Goal: Task Accomplishment & Management: Complete application form

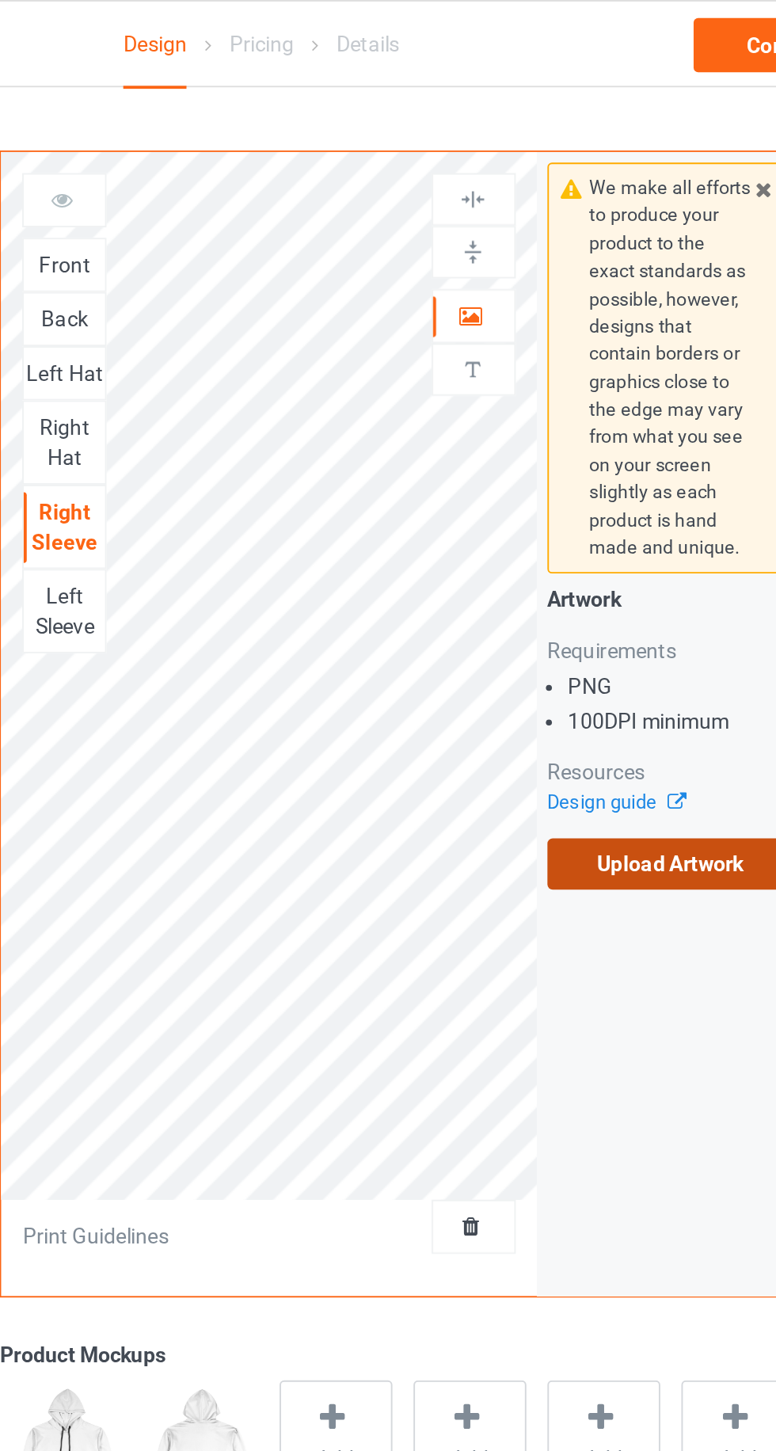
click at [564, 462] on label "Upload Artwork" at bounding box center [604, 454] width 130 height 27
click at [0, 0] on input "Upload Artwork" at bounding box center [0, 0] width 0 height 0
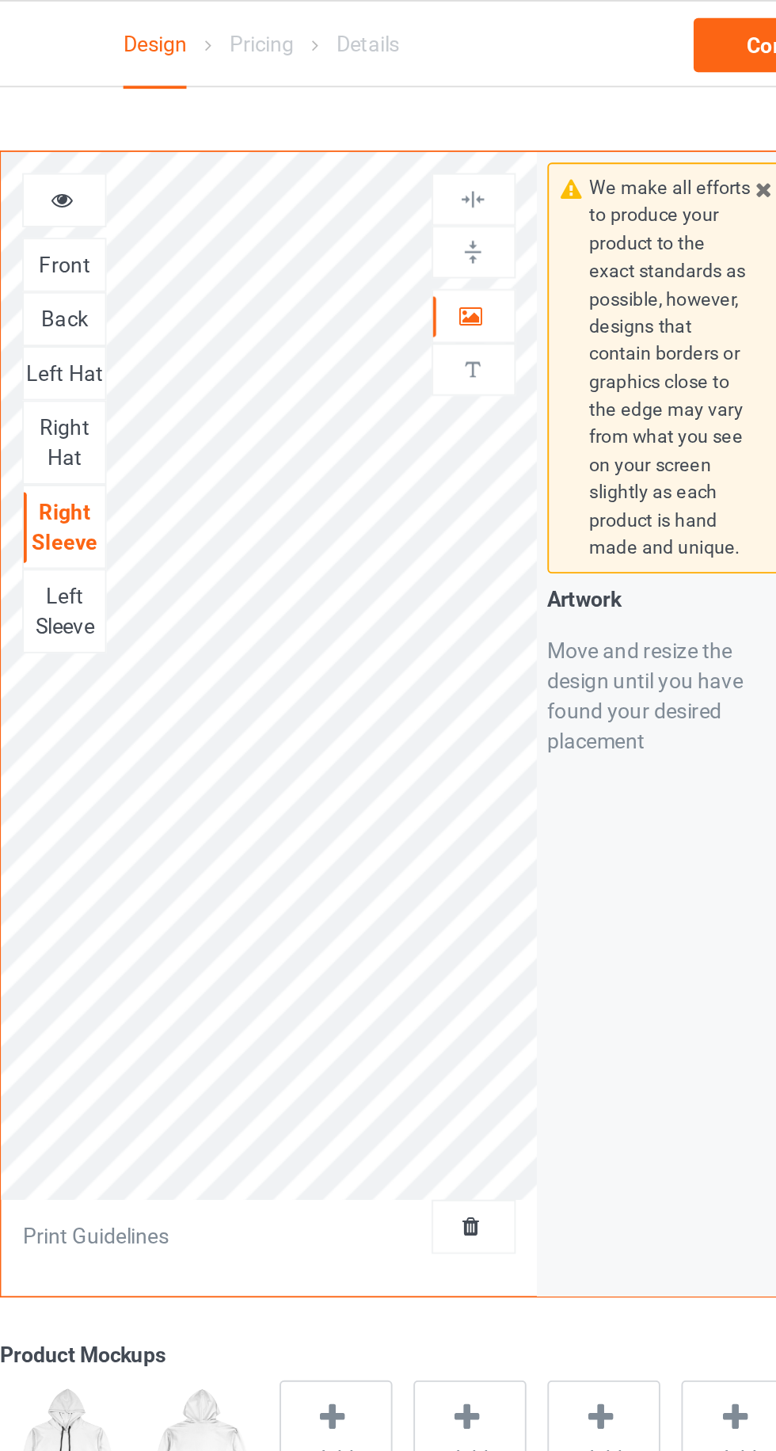
click at [280, 131] on div "Front" at bounding box center [284, 139] width 43 height 16
click at [499, 160] on icon at bounding box center [498, 163] width 13 height 11
click at [495, 103] on img at bounding box center [499, 104] width 15 height 15
click at [497, 108] on img at bounding box center [499, 104] width 15 height 15
click at [499, 134] on img at bounding box center [499, 132] width 15 height 15
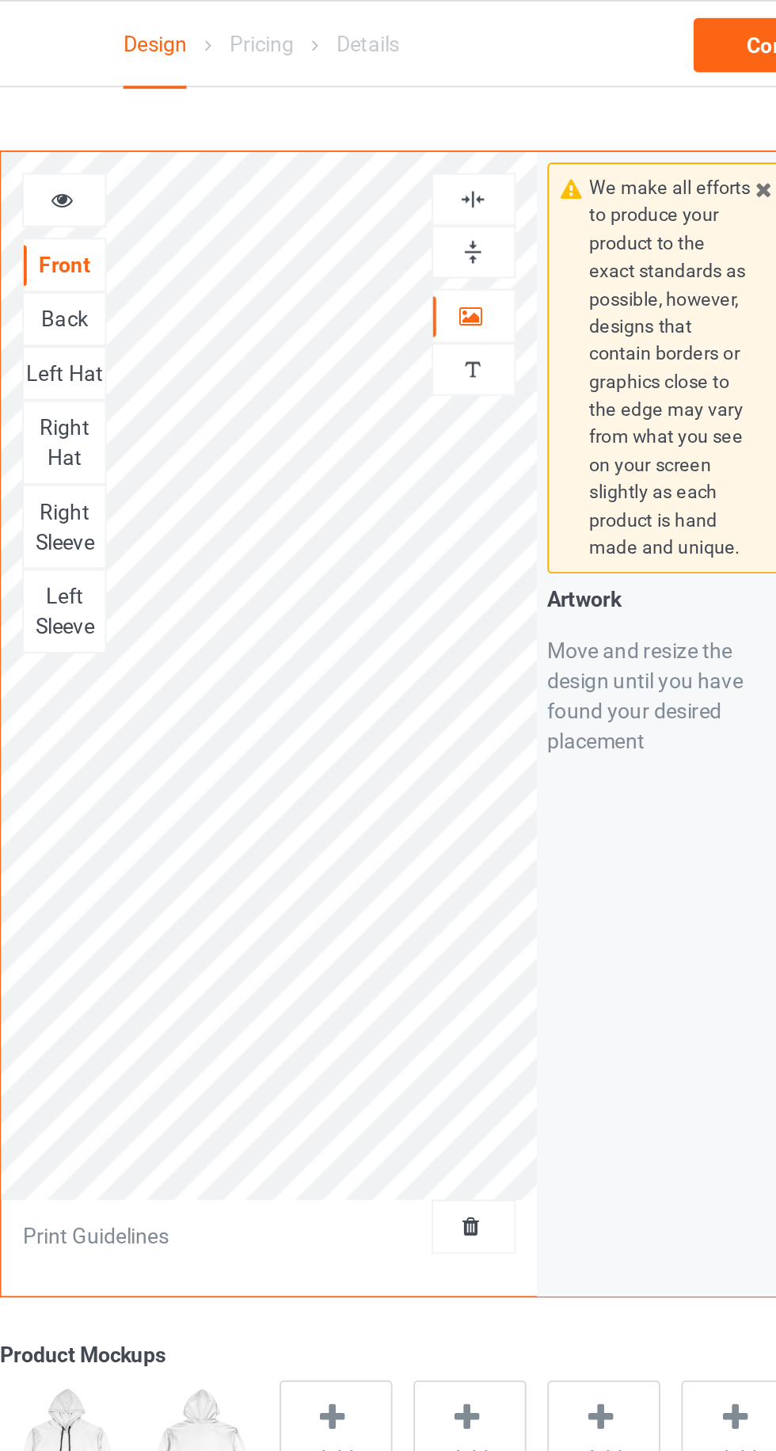
click at [504, 102] on img at bounding box center [499, 104] width 15 height 15
click at [504, 107] on img at bounding box center [499, 104] width 15 height 15
click at [287, 168] on div "Back" at bounding box center [284, 168] width 43 height 16
click at [497, 165] on icon at bounding box center [498, 163] width 13 height 11
click at [503, 109] on img at bounding box center [499, 104] width 15 height 15
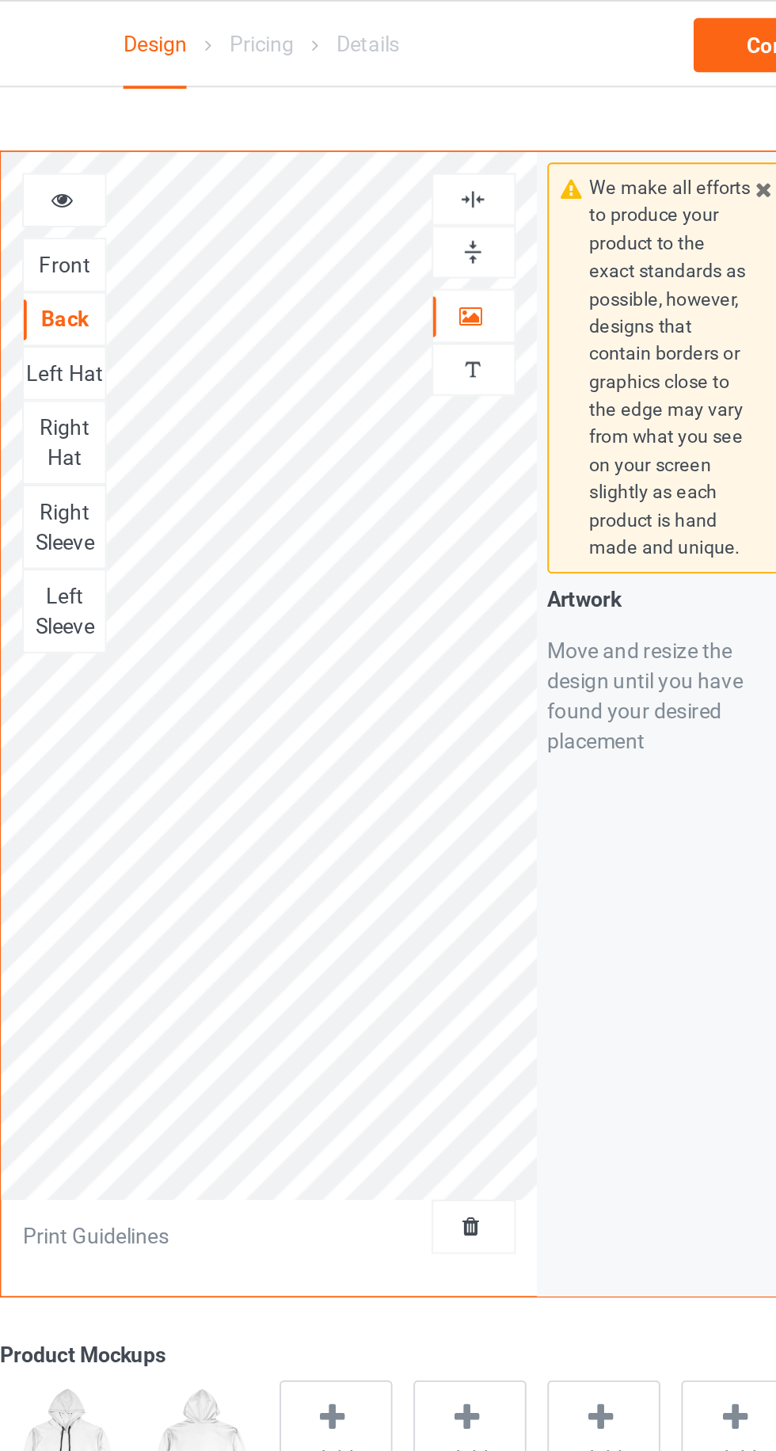
click at [500, 137] on img at bounding box center [499, 132] width 15 height 15
click at [504, 102] on img at bounding box center [499, 104] width 15 height 15
click at [293, 198] on div "Left Hat" at bounding box center [284, 196] width 43 height 16
click at [494, 162] on icon at bounding box center [498, 163] width 13 height 11
click at [281, 219] on div "Right Hat" at bounding box center [284, 233] width 43 height 32
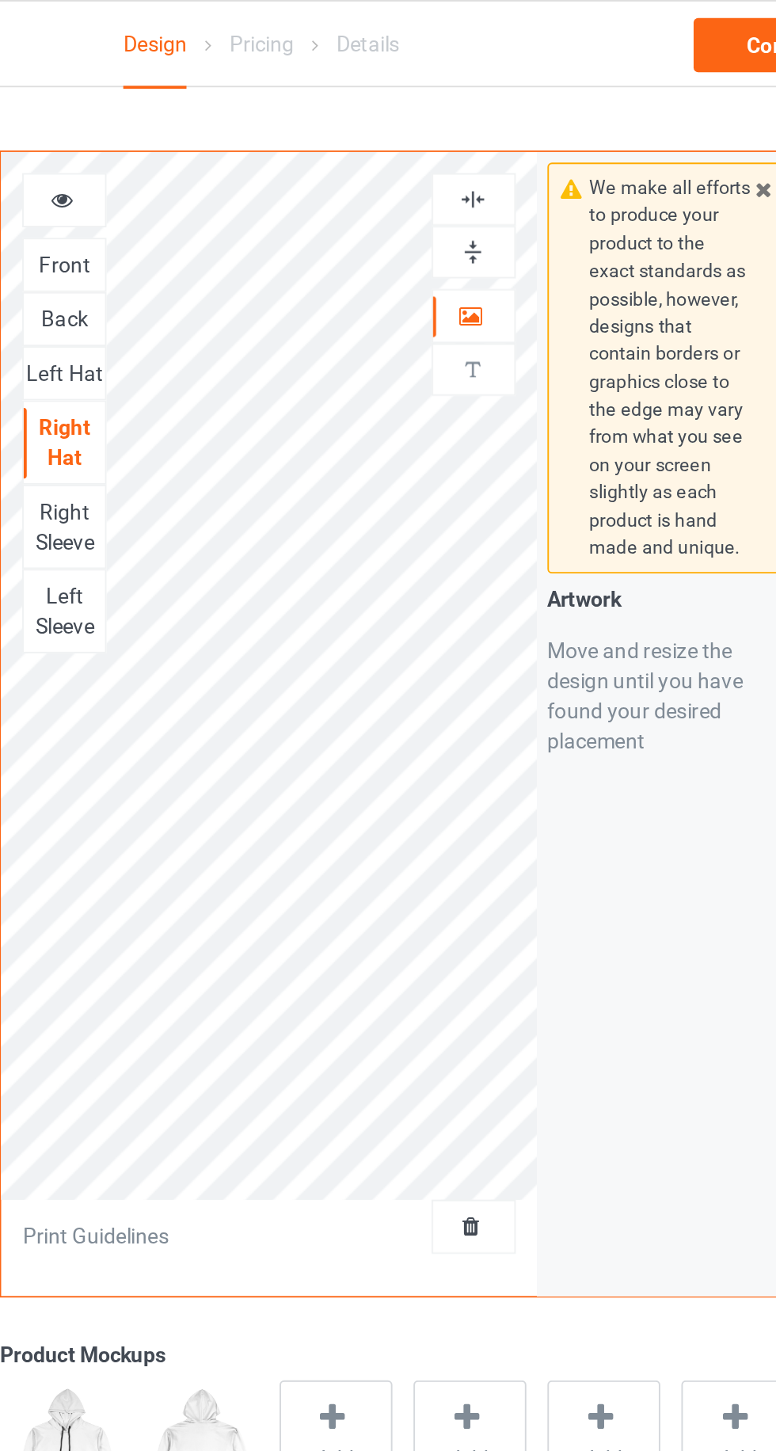
click at [492, 165] on icon at bounding box center [498, 163] width 13 height 11
click at [492, 106] on img at bounding box center [499, 104] width 15 height 15
click at [501, 131] on img at bounding box center [499, 132] width 15 height 15
click at [295, 271] on div "Right Sleeve" at bounding box center [284, 277] width 43 height 32
click at [498, 159] on icon at bounding box center [498, 163] width 13 height 11
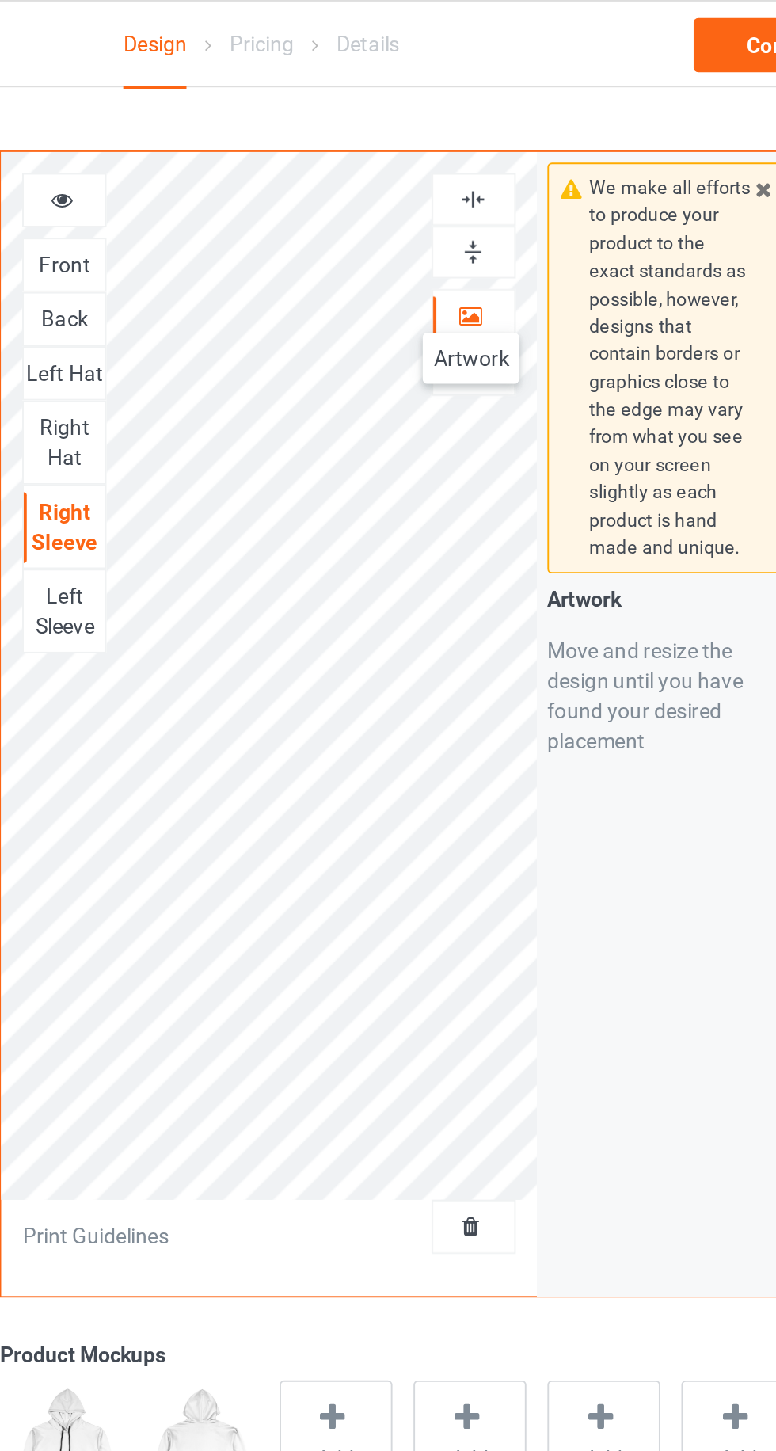
click at [569, 434] on div "We make all efforts to produce your product to the exact standards as possible,…" at bounding box center [603, 381] width 141 height 602
click at [497, 101] on img at bounding box center [499, 104] width 15 height 15
click at [504, 133] on img at bounding box center [499, 132] width 15 height 15
click at [501, 105] on img at bounding box center [499, 104] width 15 height 15
click at [292, 314] on div "Left Sleeve" at bounding box center [284, 322] width 43 height 32
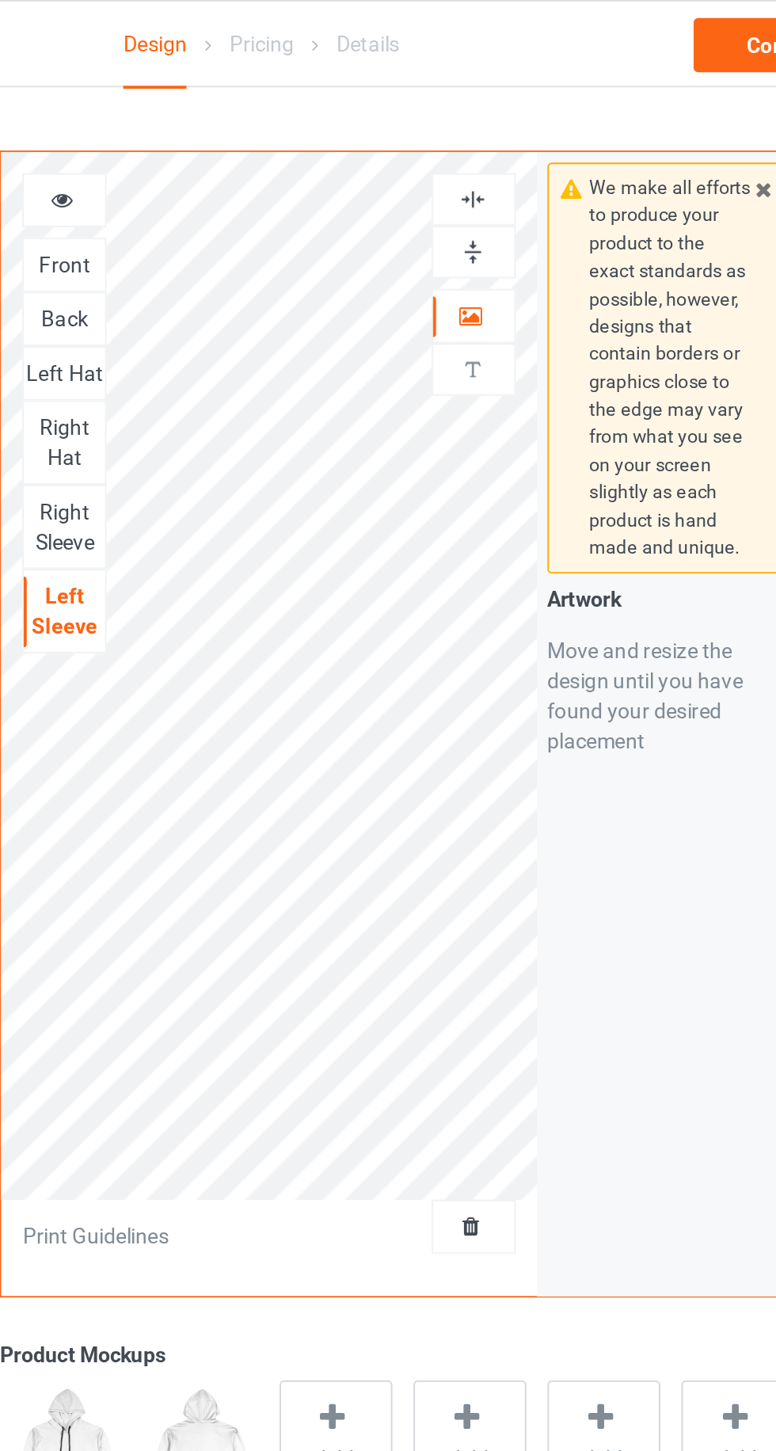
click at [504, 110] on img at bounding box center [499, 104] width 15 height 15
click at [291, 268] on div "Right Sleeve" at bounding box center [284, 277] width 43 height 32
click at [290, 321] on div "Left Sleeve" at bounding box center [284, 322] width 43 height 32
click at [294, 229] on div "Right Hat" at bounding box center [284, 233] width 43 height 32
click at [289, 196] on div "Left Hat" at bounding box center [284, 196] width 43 height 16
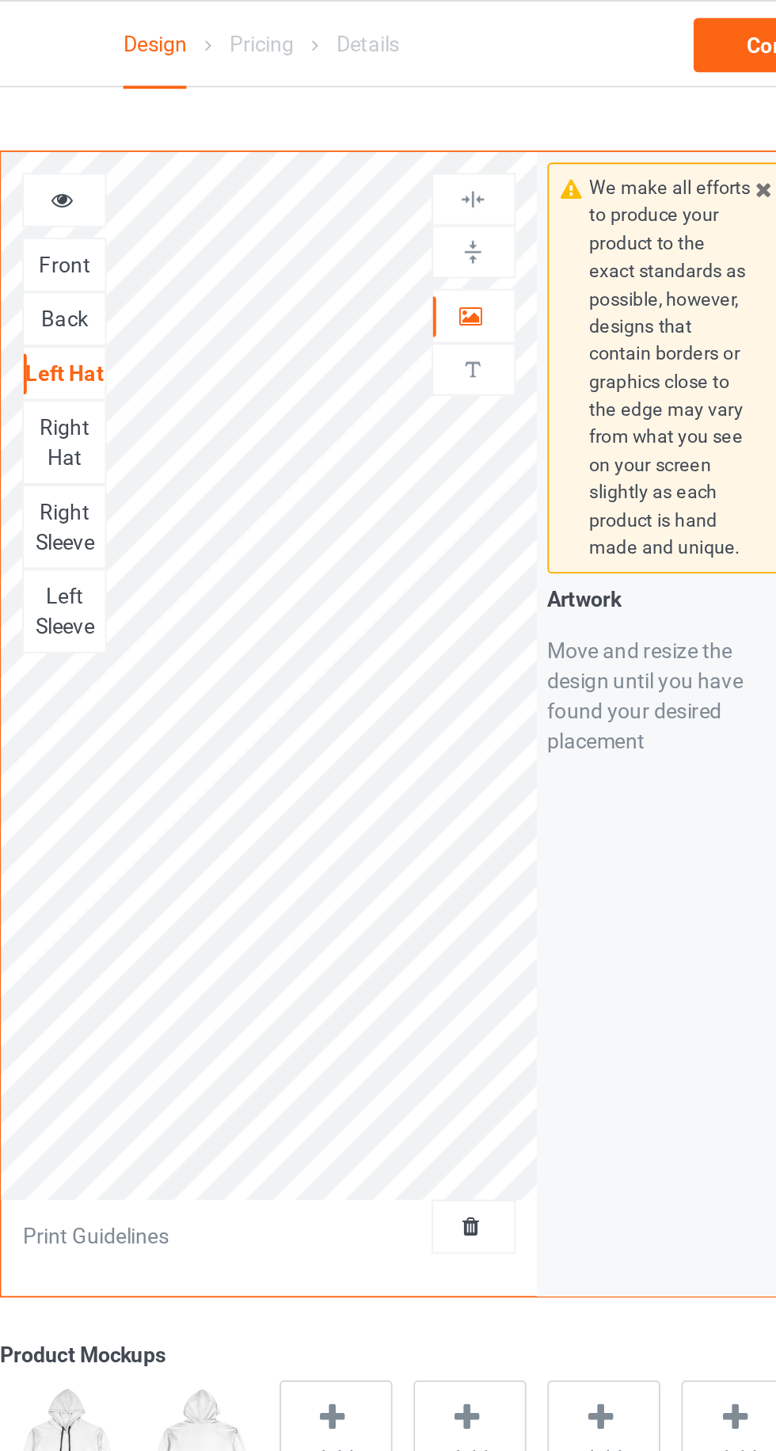
click at [282, 171] on div "Back" at bounding box center [284, 168] width 43 height 16
click at [509, 108] on div at bounding box center [499, 104] width 43 height 15
click at [500, 112] on img at bounding box center [499, 104] width 15 height 15
click at [500, 165] on icon at bounding box center [498, 163] width 13 height 11
click at [503, 105] on img at bounding box center [499, 104] width 15 height 15
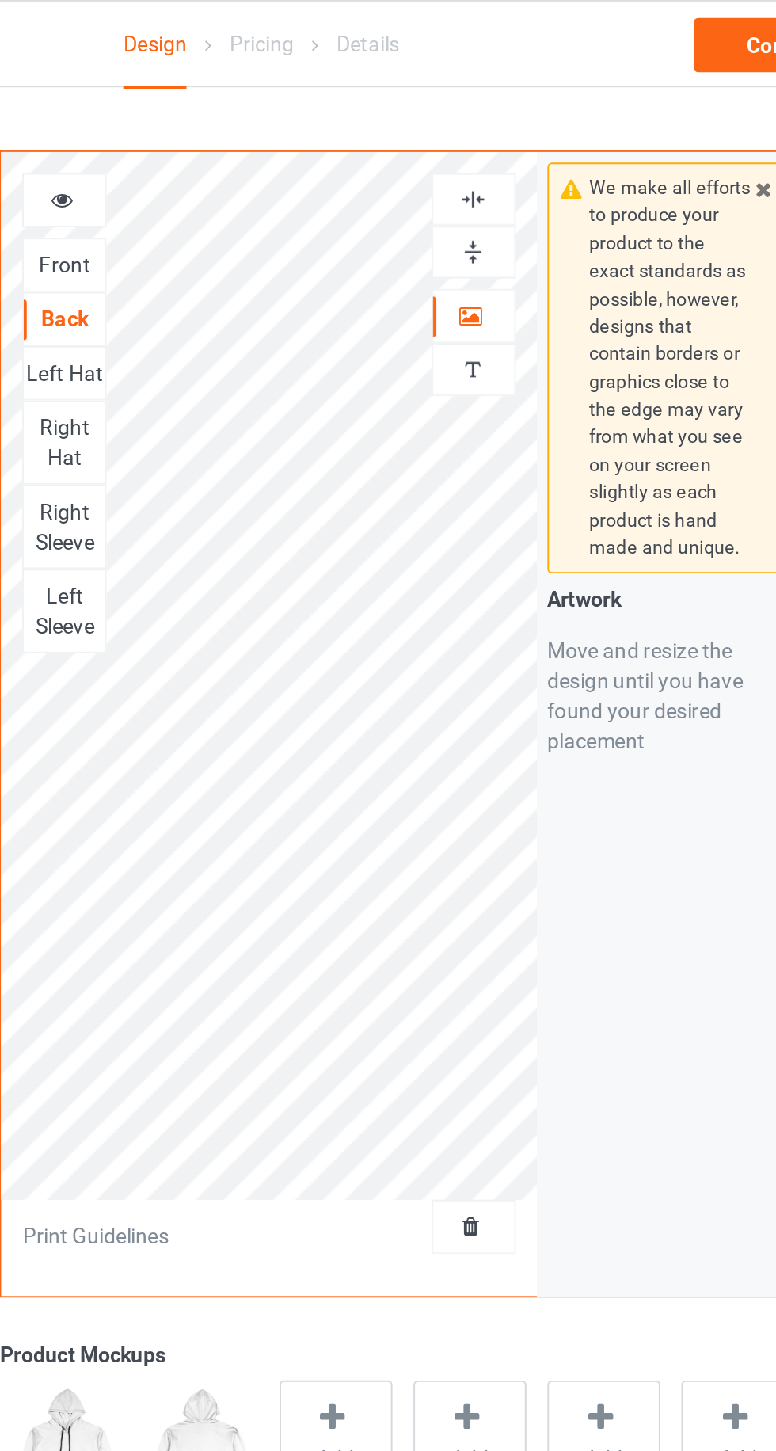
click at [292, 139] on div "Front" at bounding box center [284, 139] width 43 height 16
click at [507, 109] on img at bounding box center [499, 104] width 15 height 15
click at [501, 163] on icon at bounding box center [498, 163] width 13 height 11
click at [502, 102] on img at bounding box center [499, 104] width 15 height 15
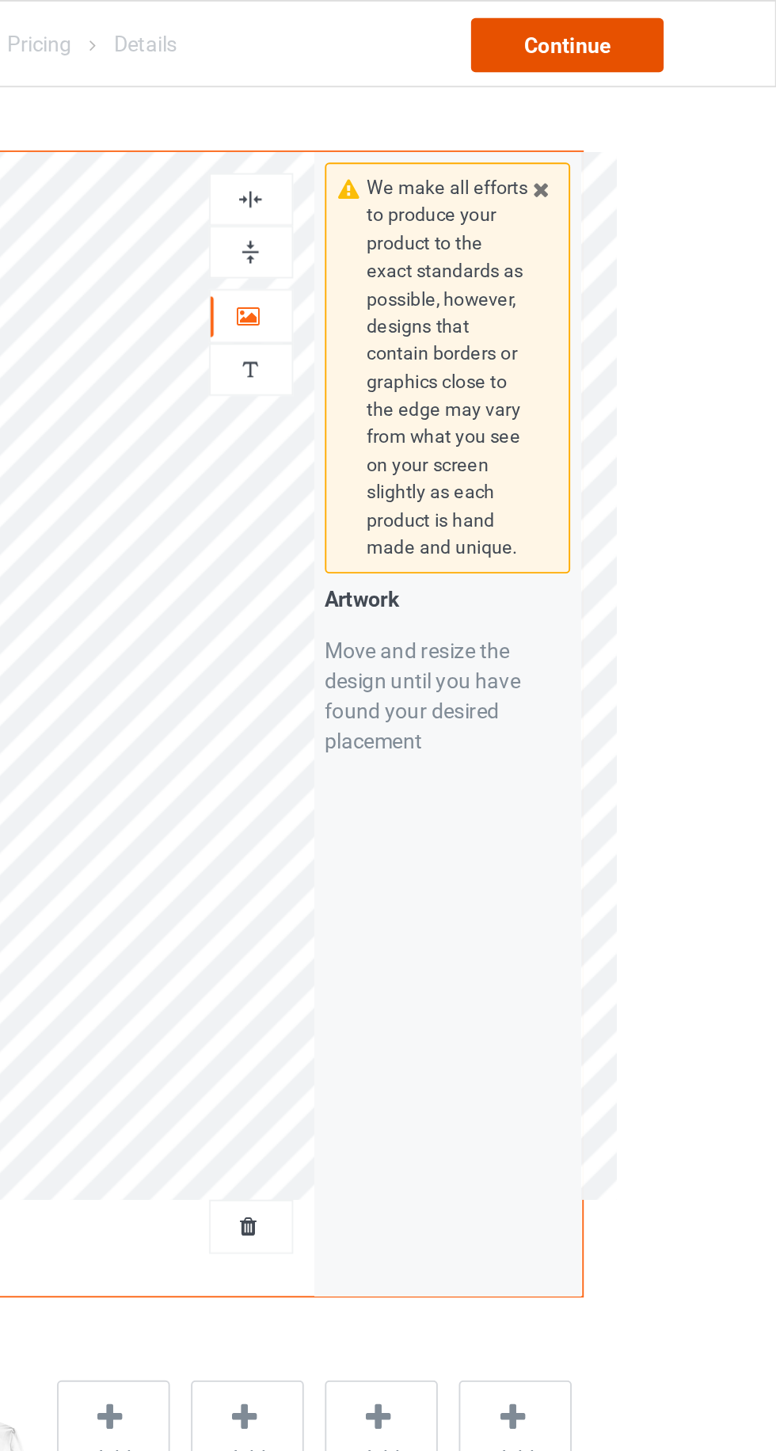
click at [683, 32] on div "Continue" at bounding box center [665, 24] width 101 height 29
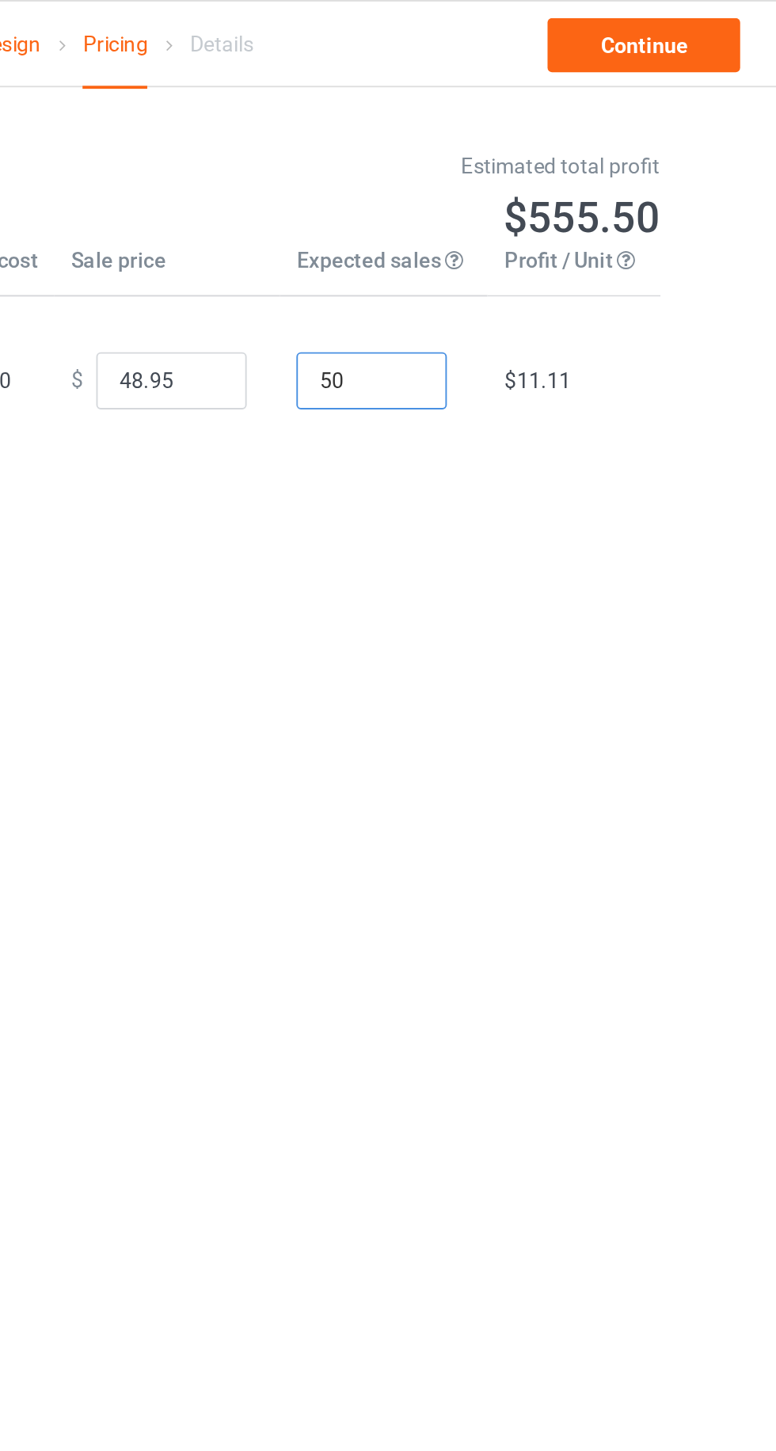
click at [536, 204] on input "50" at bounding box center [522, 200] width 79 height 30
type input "5"
type input "1"
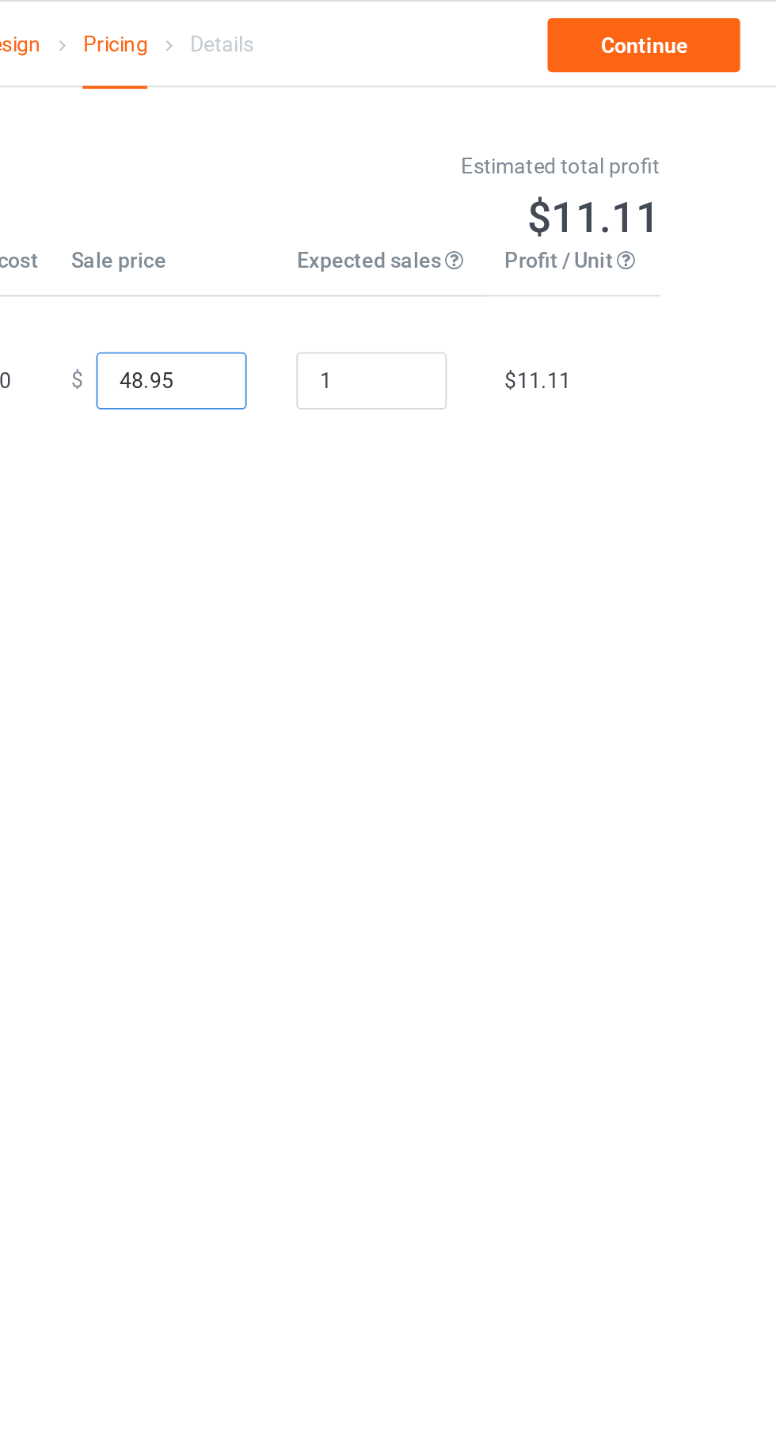
click at [394, 195] on input "48.95" at bounding box center [417, 200] width 79 height 30
click at [431, 203] on input "499.95" at bounding box center [417, 200] width 79 height 30
type input "499.99"
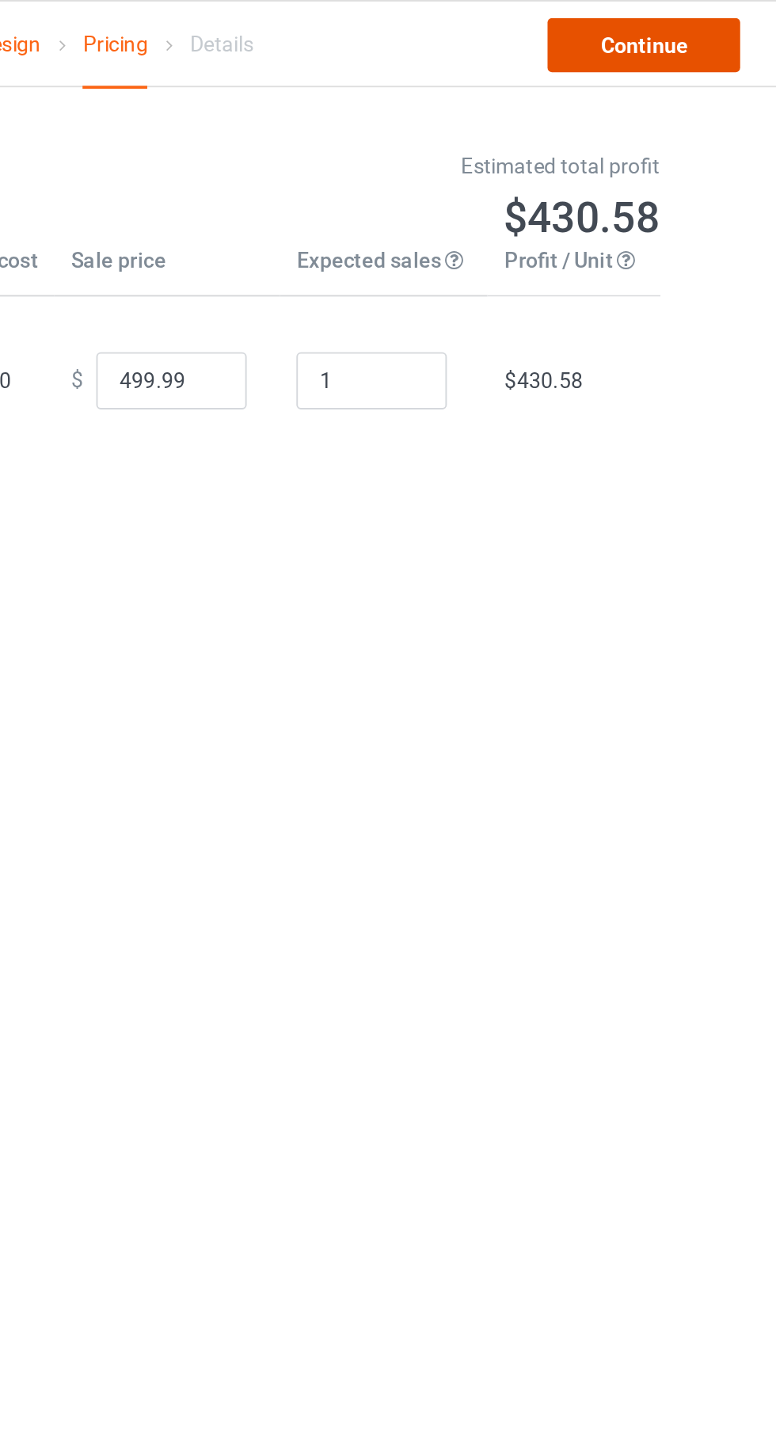
click at [675, 31] on link "Continue" at bounding box center [665, 24] width 101 height 29
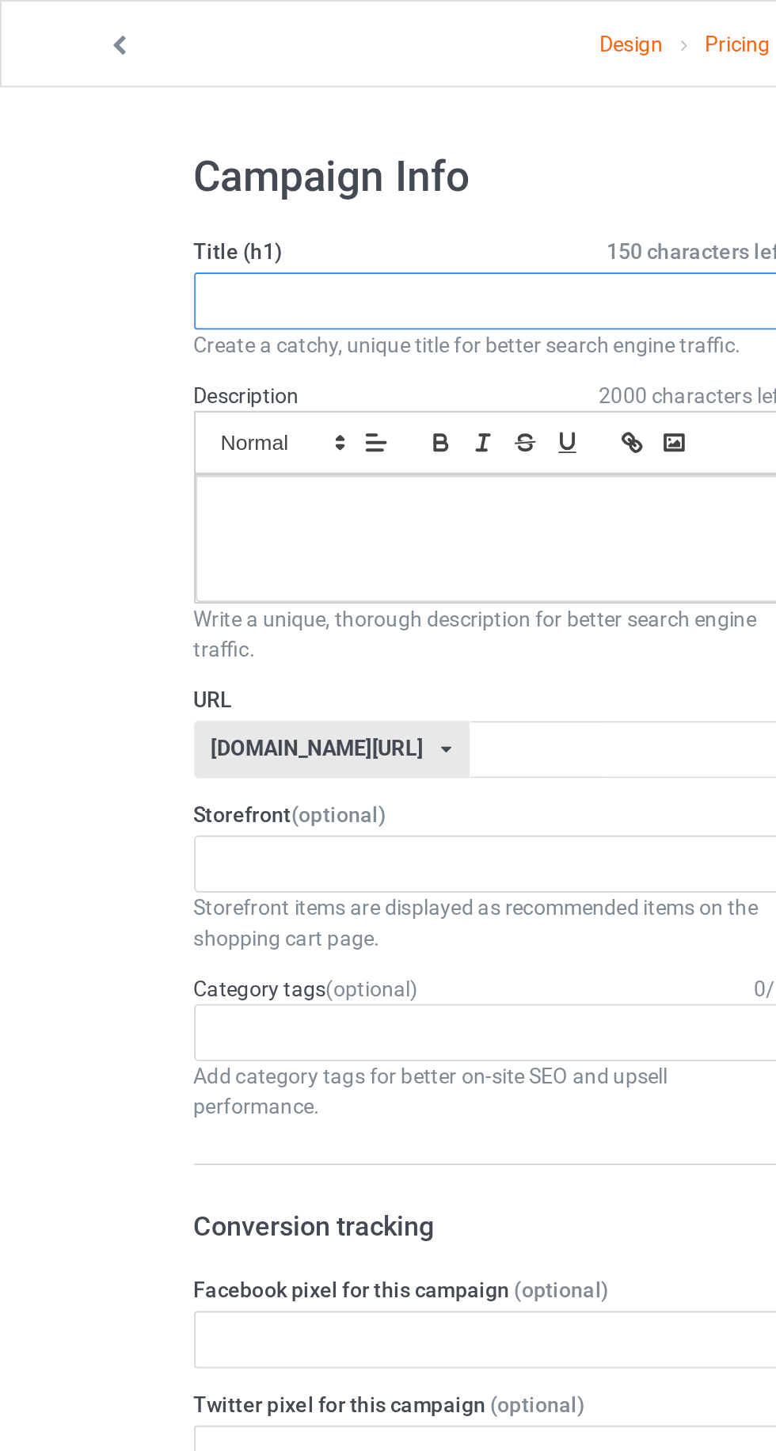
click at [261, 159] on input "text" at bounding box center [258, 158] width 312 height 30
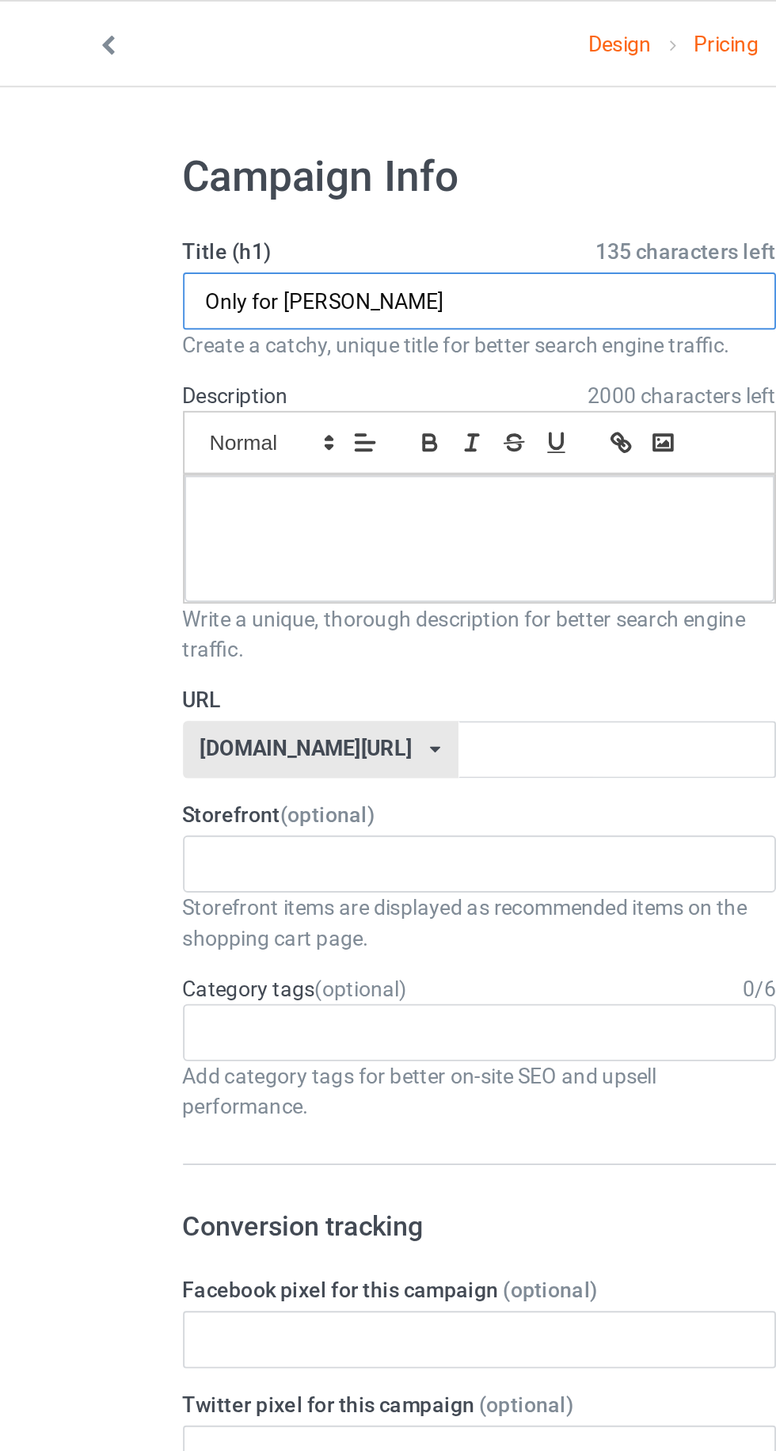
type input "Only for [PERSON_NAME]"
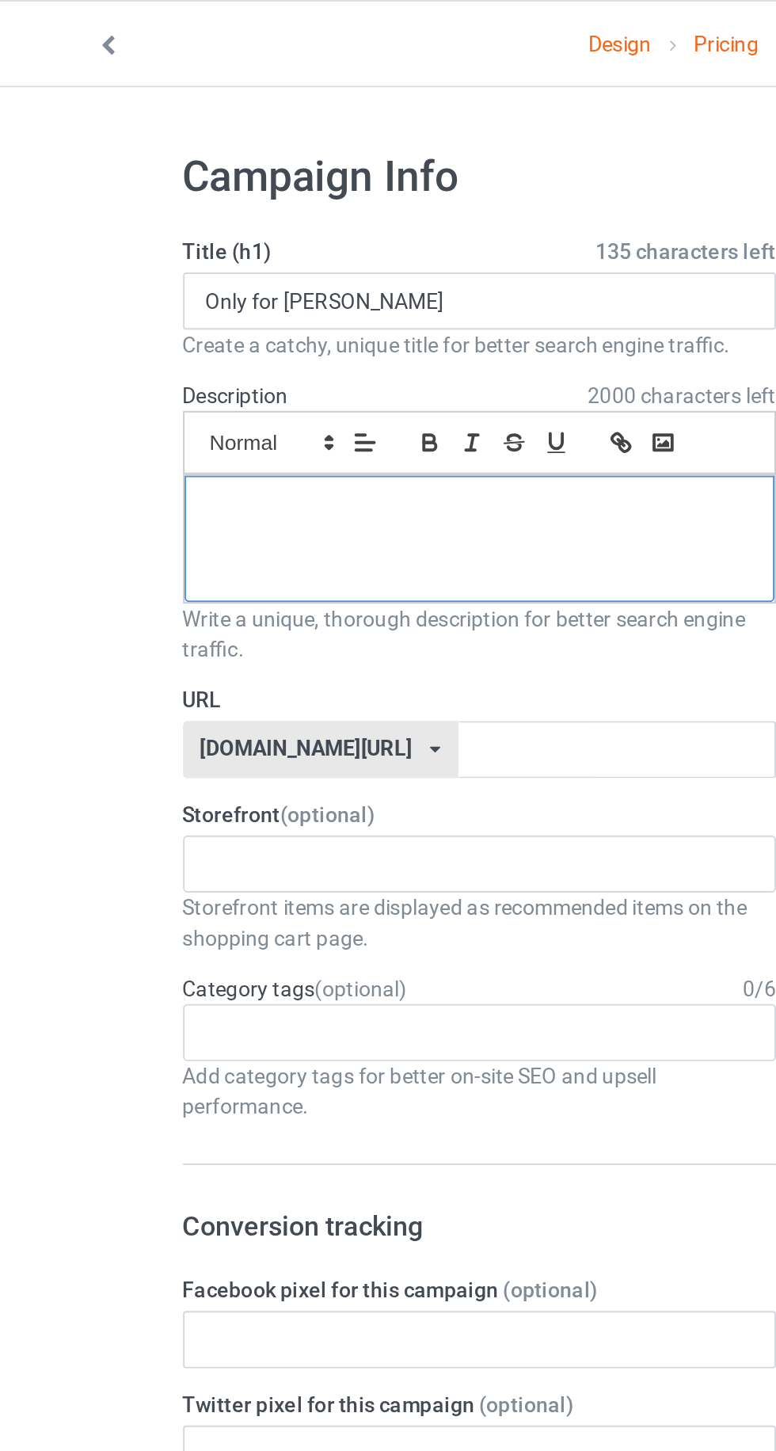
click at [147, 286] on div at bounding box center [258, 283] width 310 height 67
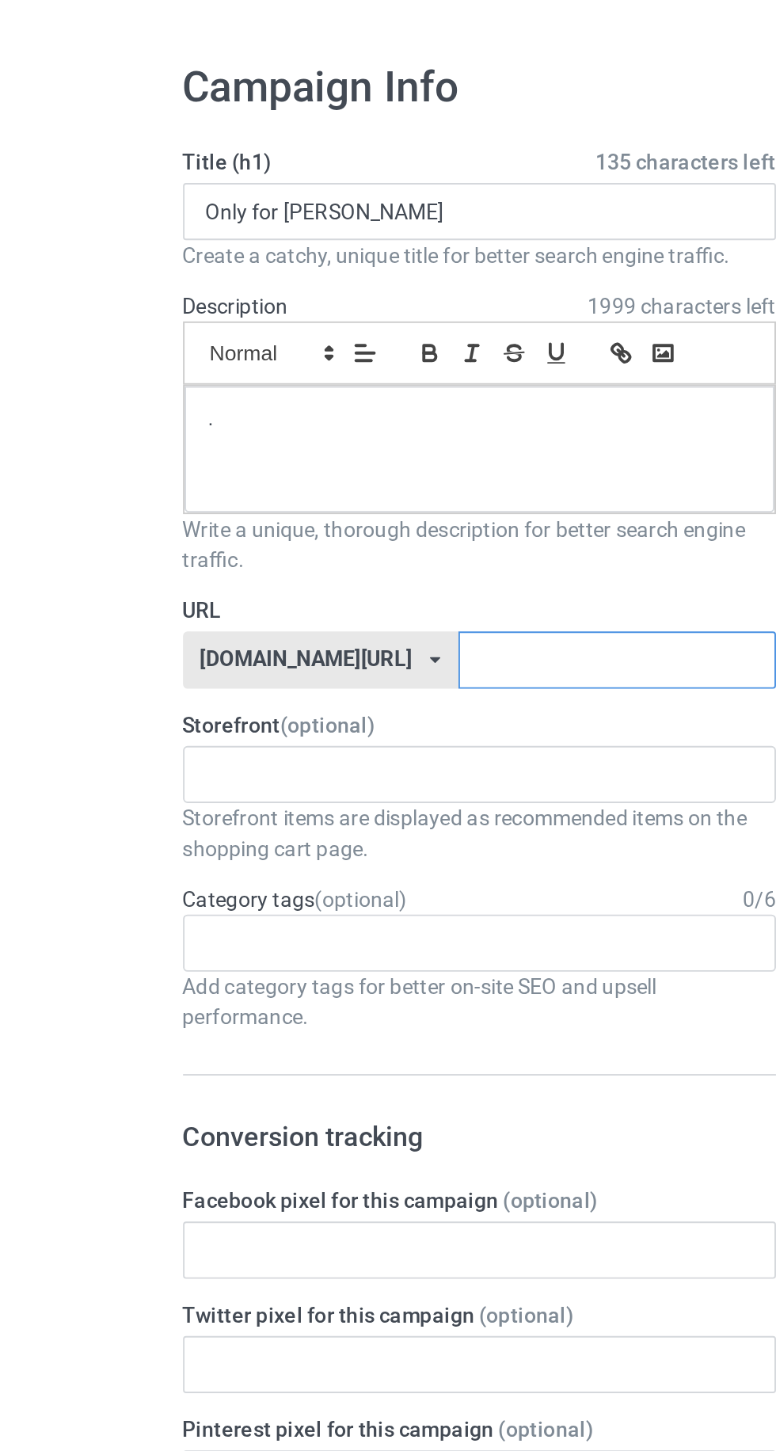
click at [247, 390] on input "text" at bounding box center [330, 394] width 167 height 30
type input "Onlyforholly"
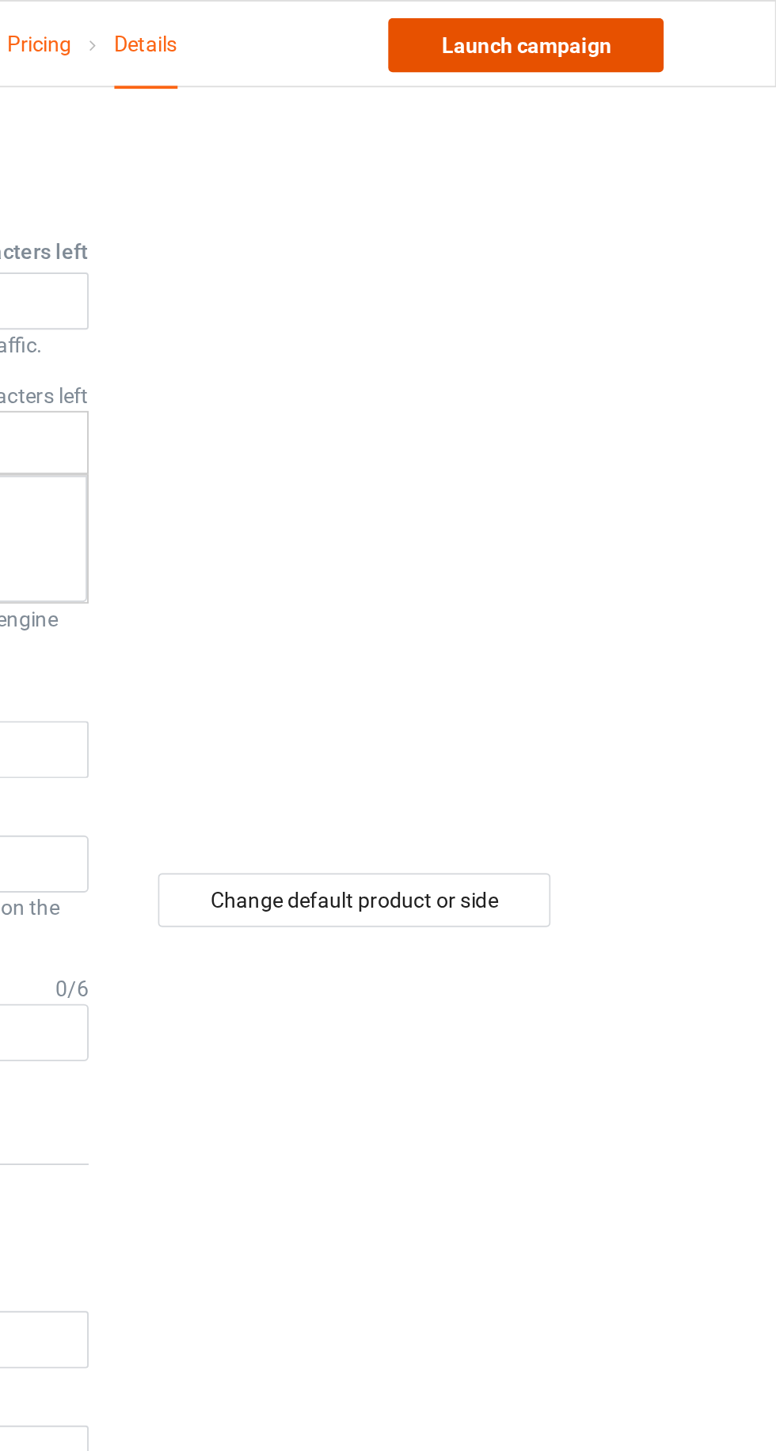
click at [607, 31] on link "Launch campaign" at bounding box center [644, 24] width 145 height 29
